Goal: Task Accomplishment & Management: Use online tool/utility

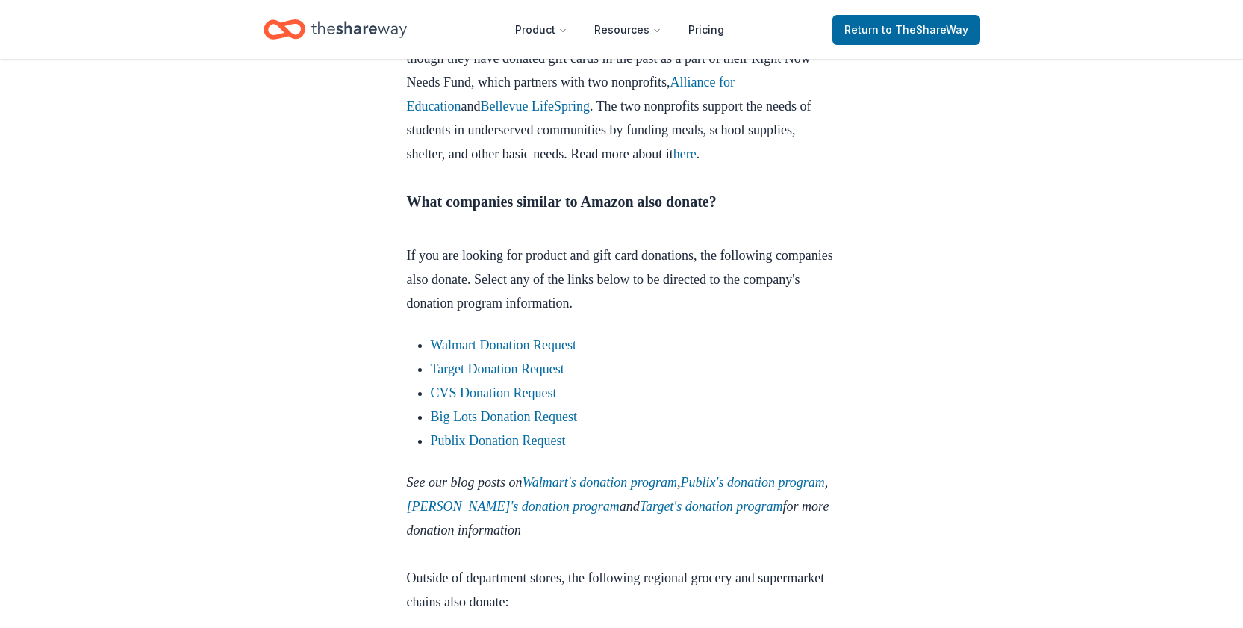
scroll to position [1568, 0]
click at [510, 352] on link "Walmart Donation Request" at bounding box center [504, 344] width 146 height 15
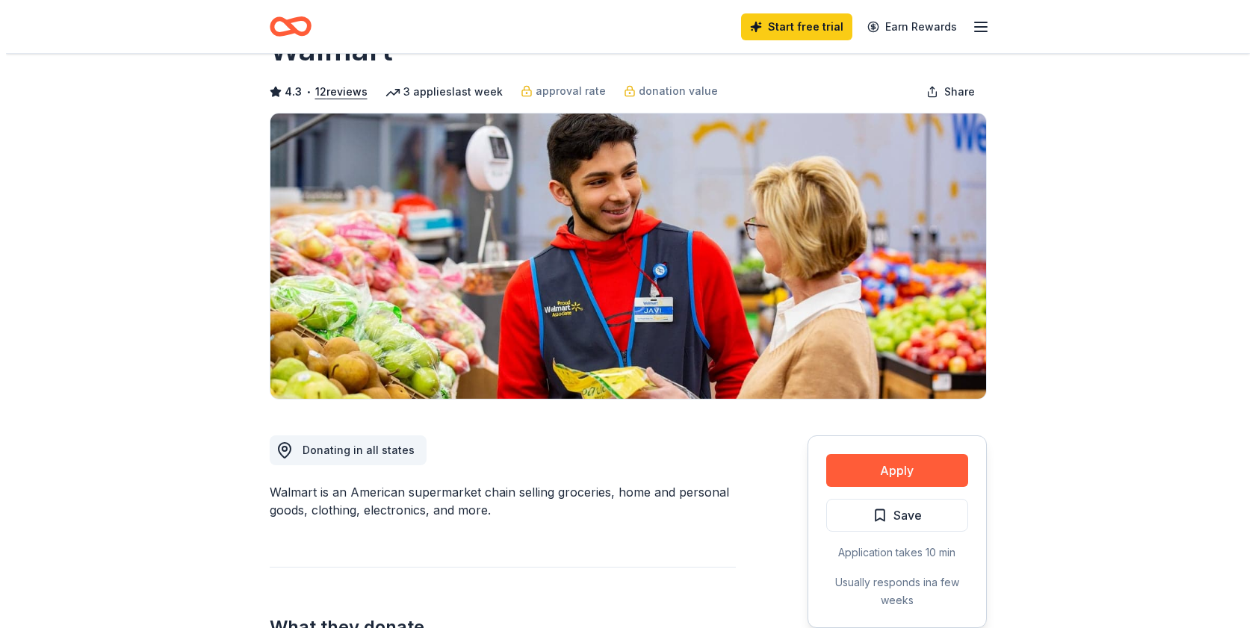
scroll to position [149, 0]
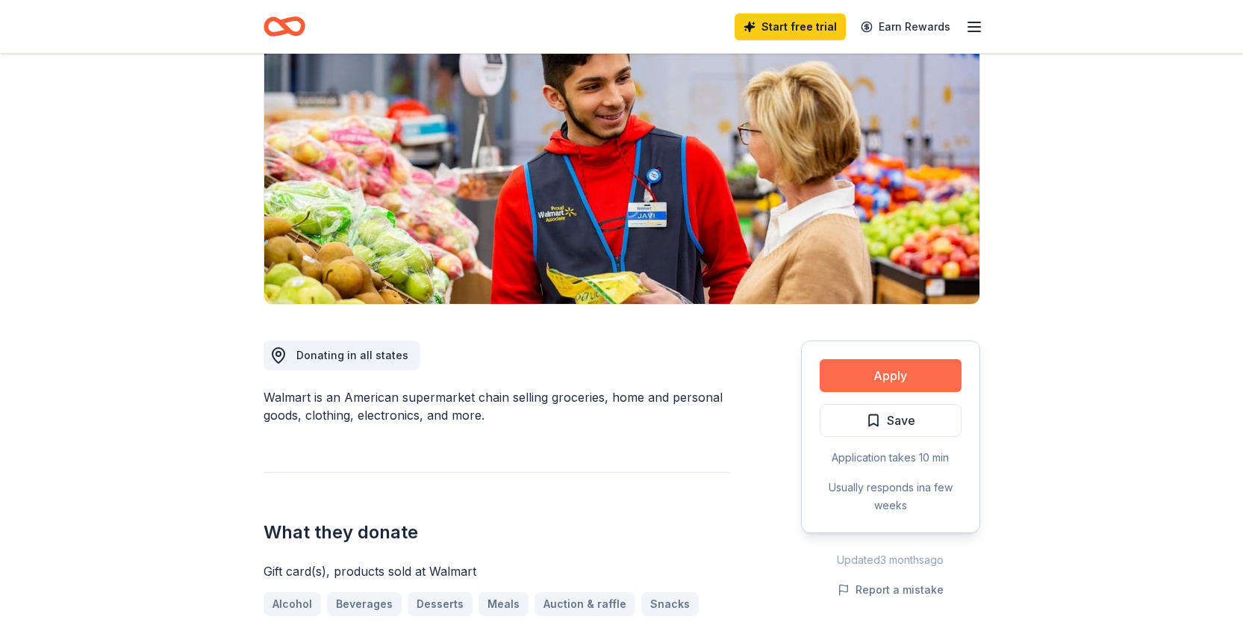
click at [855, 377] on button "Apply" at bounding box center [891, 375] width 142 height 33
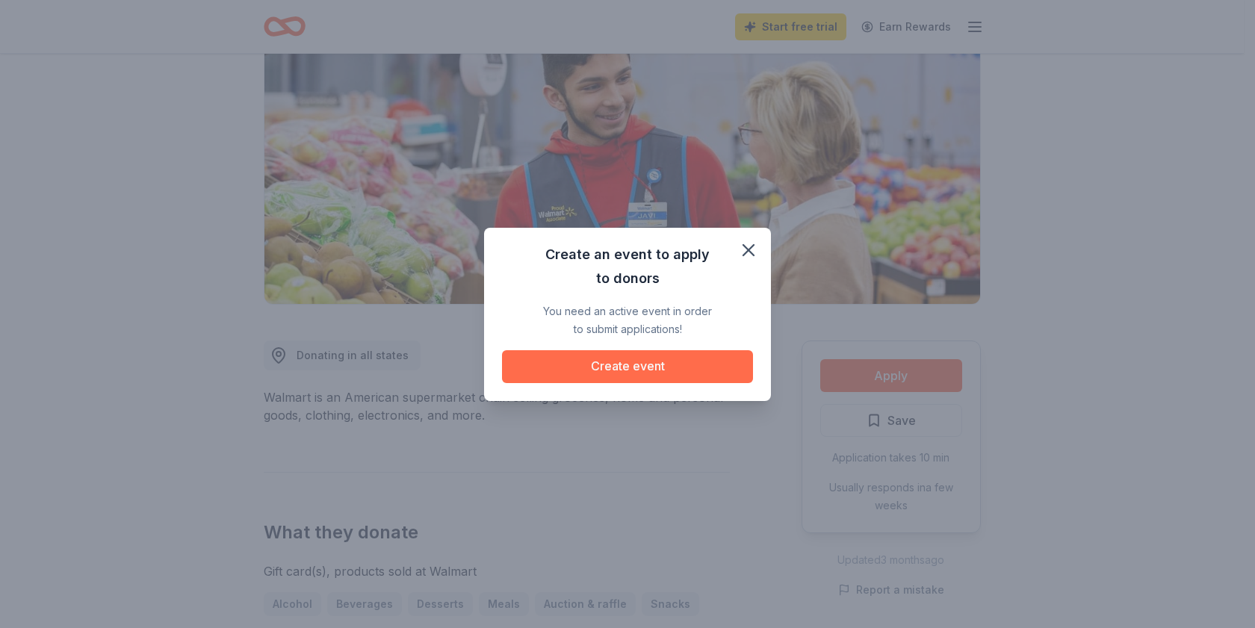
click at [650, 364] on button "Create event" at bounding box center [627, 366] width 251 height 33
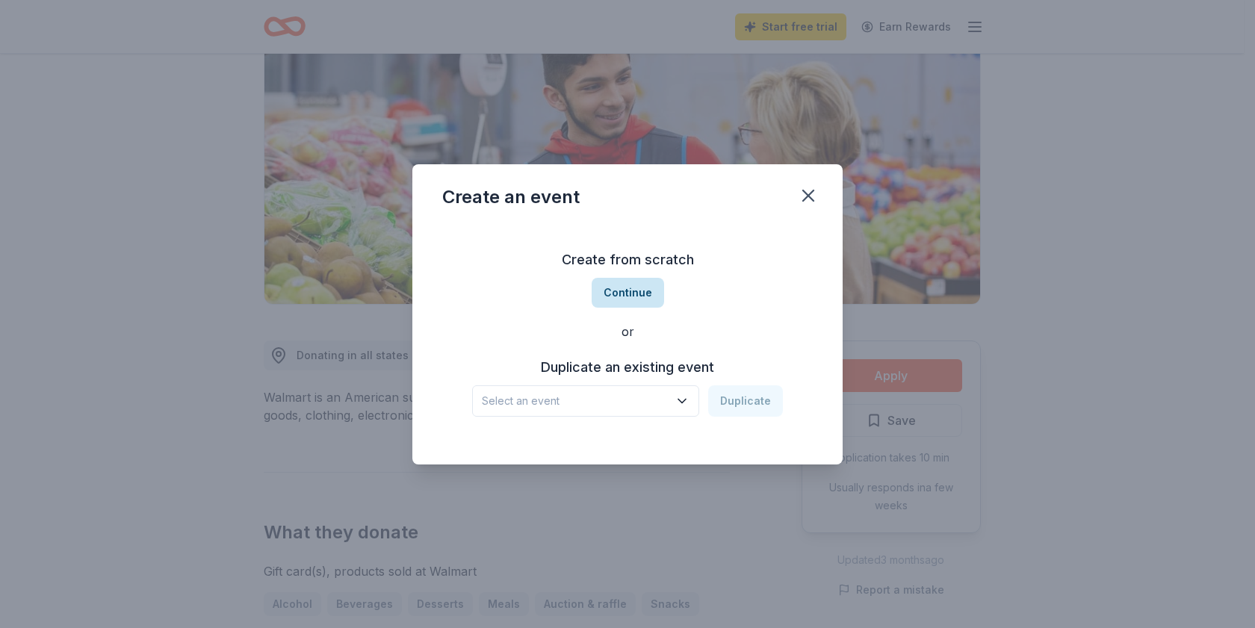
click at [627, 288] on button "Continue" at bounding box center [627, 293] width 72 height 30
